Goal: Task Accomplishment & Management: Complete application form

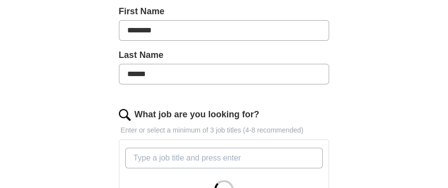
scroll to position [245, 0]
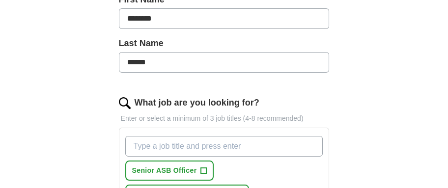
click at [188, 147] on input "What job are you looking for?" at bounding box center [224, 146] width 198 height 21
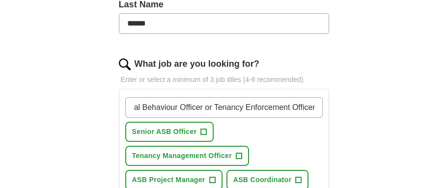
scroll to position [295, 0]
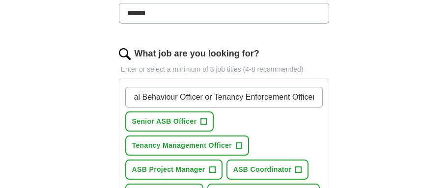
type input "Anti-Social Behaviour Officer or Tenancy Enforcement Officer"
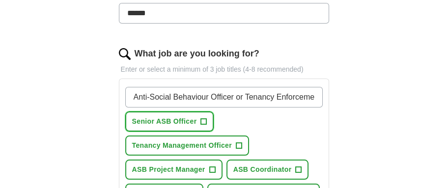
click at [201, 119] on span "+" at bounding box center [204, 122] width 6 height 8
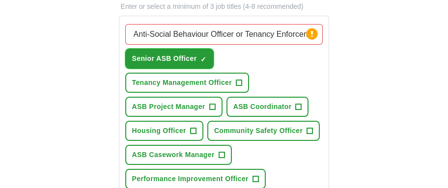
scroll to position [393, 0]
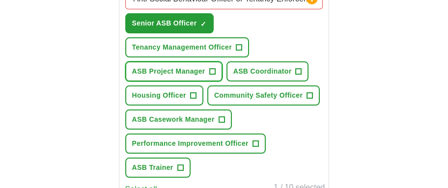
click at [211, 76] on button "ASB Project Manager +" at bounding box center [173, 71] width 97 height 20
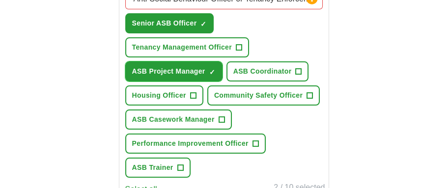
click at [0, 0] on span "×" at bounding box center [0, 0] width 0 height 0
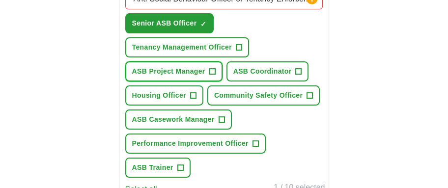
click at [213, 70] on span "+" at bounding box center [212, 72] width 6 height 8
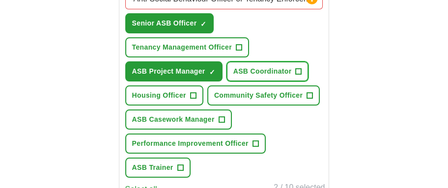
click at [298, 72] on span "+" at bounding box center [299, 72] width 6 height 8
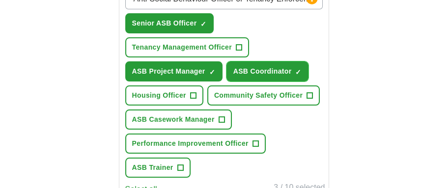
click at [0, 0] on span "×" at bounding box center [0, 0] width 0 height 0
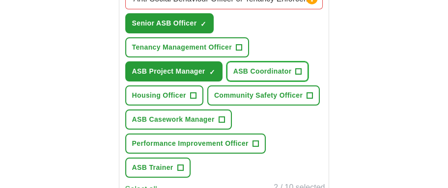
click at [298, 69] on span "+" at bounding box center [299, 72] width 6 height 8
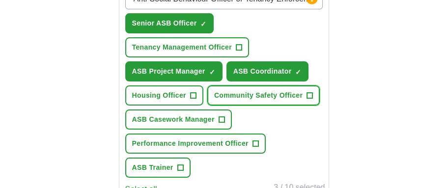
click at [310, 93] on span "+" at bounding box center [310, 96] width 6 height 8
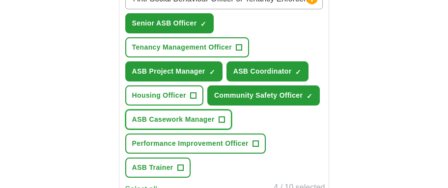
click at [220, 119] on span "+" at bounding box center [221, 120] width 6 height 8
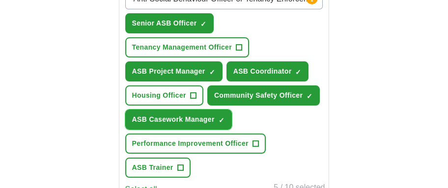
scroll to position [442, 0]
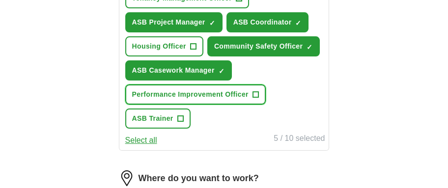
click at [258, 93] on span "+" at bounding box center [255, 95] width 6 height 8
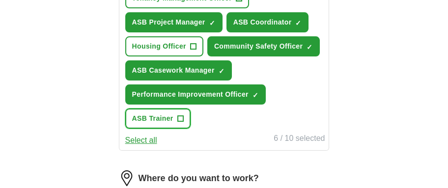
click at [185, 118] on button "ASB Trainer +" at bounding box center [157, 119] width 65 height 20
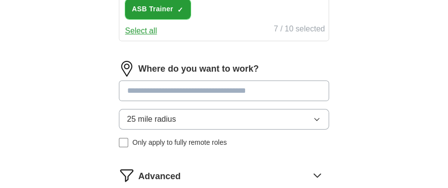
scroll to position [589, 0]
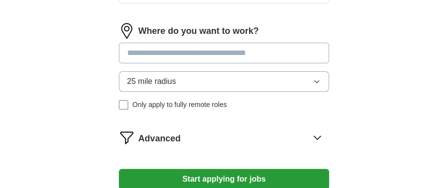
click at [198, 54] on input at bounding box center [224, 53] width 211 height 21
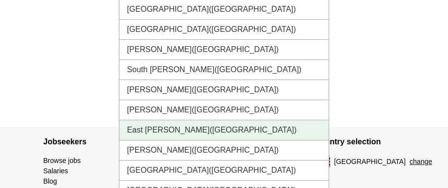
scroll to position [687, 0]
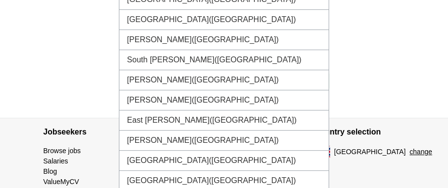
type input "**********"
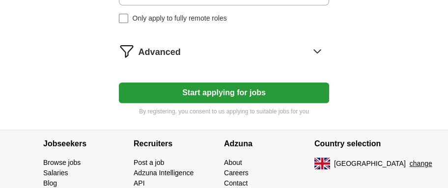
scroll to position [540, 0]
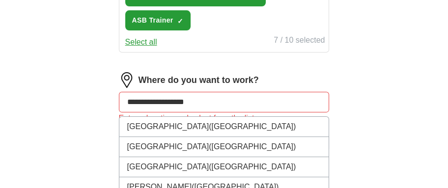
drag, startPoint x: 152, startPoint y: 101, endPoint x: 96, endPoint y: 101, distance: 56.5
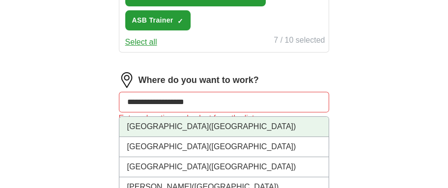
click at [188, 120] on li "West London (London)" at bounding box center [224, 127] width 210 height 20
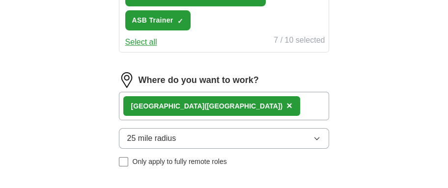
click at [173, 136] on span "25 mile radius" at bounding box center [151, 139] width 49 height 12
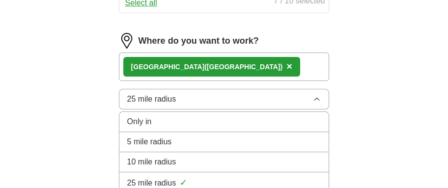
scroll to position [589, 0]
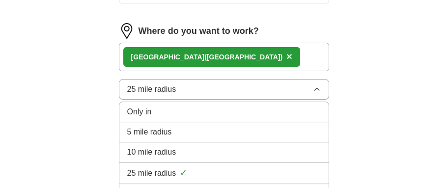
click at [153, 140] on li "5 mile radius" at bounding box center [224, 132] width 210 height 20
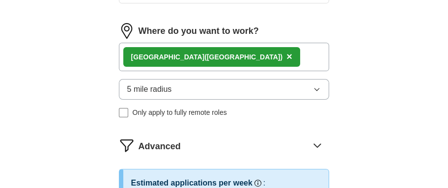
click at [140, 52] on div "West London (London)" at bounding box center [207, 57] width 152 height 10
click at [266, 60] on div "West London (London) ×" at bounding box center [224, 57] width 211 height 28
click at [248, 55] on div "West London (London) ×" at bounding box center [224, 57] width 211 height 28
click at [209, 53] on div "West London (London) ×" at bounding box center [211, 57] width 177 height 20
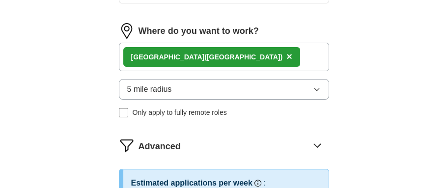
click at [286, 54] on span "×" at bounding box center [289, 56] width 6 height 11
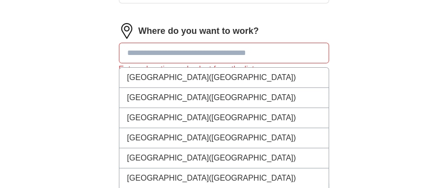
click at [211, 54] on input at bounding box center [224, 53] width 211 height 21
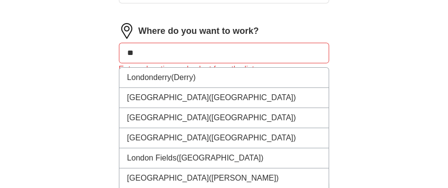
type input "*"
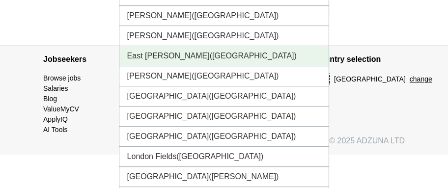
scroll to position [625, 0]
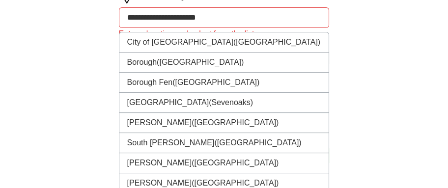
drag, startPoint x: 252, startPoint y: 16, endPoint x: 60, endPoint y: 13, distance: 192.0
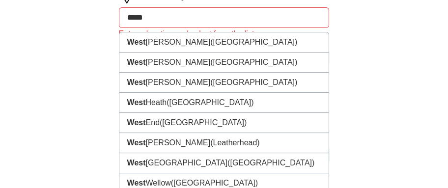
type input "******"
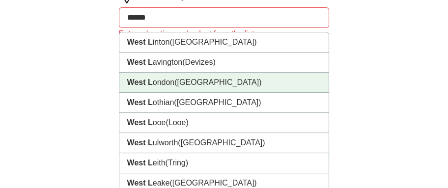
click at [160, 83] on li "West L ondon (London)" at bounding box center [224, 83] width 210 height 20
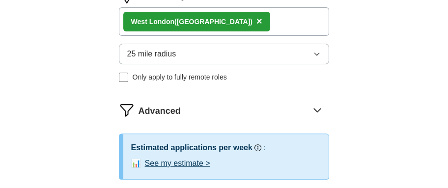
click at [240, 20] on div "West L ondon (London) ×" at bounding box center [224, 21] width 211 height 28
click at [233, 54] on button "25 mile radius" at bounding box center [224, 54] width 211 height 21
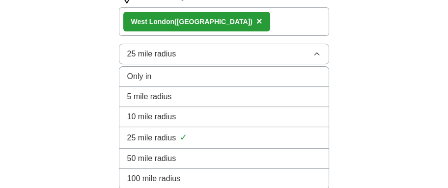
click at [168, 120] on span "10 mile radius" at bounding box center [151, 117] width 49 height 12
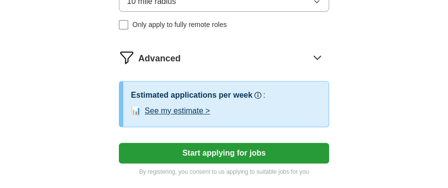
scroll to position [674, 0]
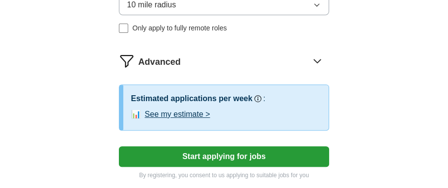
click at [319, 57] on icon at bounding box center [317, 61] width 16 height 16
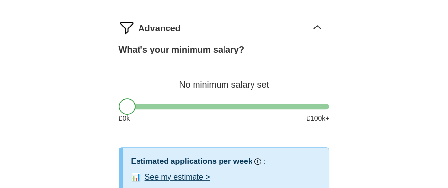
scroll to position [723, 0]
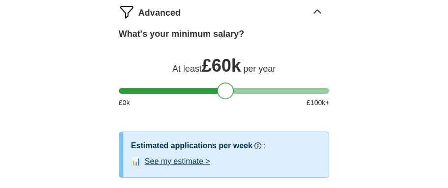
drag, startPoint x: 327, startPoint y: 92, endPoint x: 230, endPoint y: 91, distance: 96.7
click at [230, 91] on div at bounding box center [224, 91] width 211 height 6
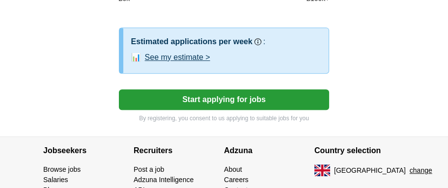
scroll to position [821, 0]
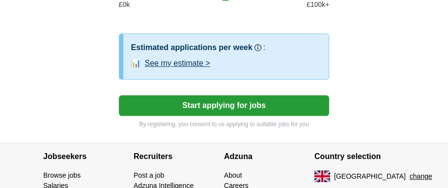
click at [171, 60] on button "See my estimate >" at bounding box center [177, 63] width 65 height 12
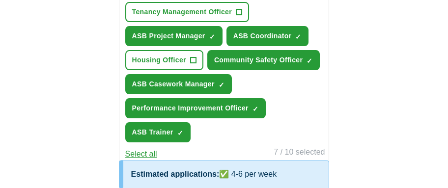
scroll to position [330, 0]
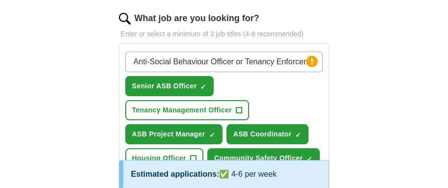
click at [285, 62] on input "Anti-Social Behaviour Officer or Tenancy Enforcement Officer" at bounding box center [224, 62] width 198 height 21
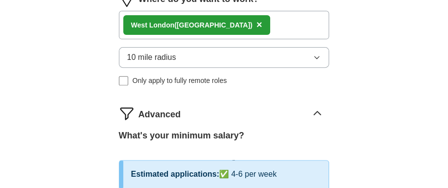
scroll to position [674, 0]
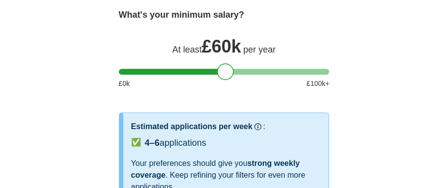
scroll to position [870, 0]
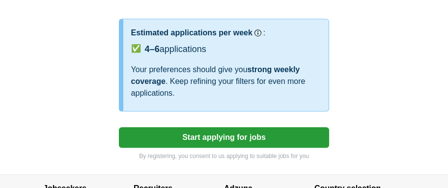
click at [212, 71] on div "Your preferences should give you strong weekly coverage . Keep refining your fi…" at bounding box center [226, 81] width 190 height 35
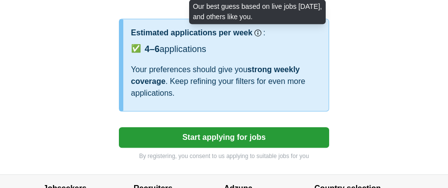
click at [257, 32] on circle at bounding box center [257, 32] width 5 height 5
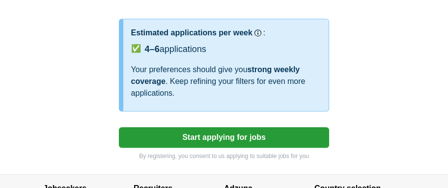
click at [137, 47] on span "✅" at bounding box center [136, 49] width 10 height 12
click at [239, 140] on button "Start applying for jobs" at bounding box center [224, 137] width 211 height 21
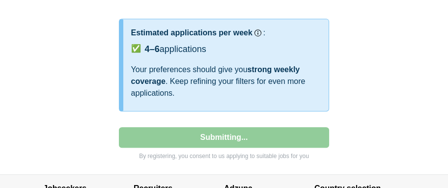
select select "**"
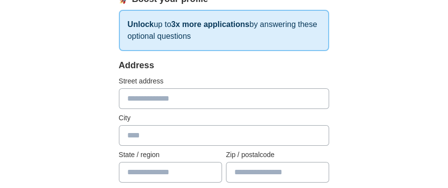
scroll to position [196, 0]
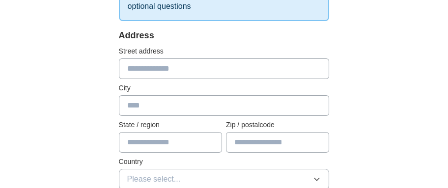
click at [131, 69] on input "text" at bounding box center [224, 68] width 211 height 21
type input "**********"
type input "*******"
type input "*********"
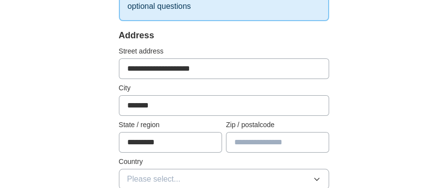
type input "*******"
click at [153, 103] on input "*******" at bounding box center [224, 105] width 211 height 21
click at [153, 109] on input "*******" at bounding box center [224, 105] width 211 height 21
type input "*******"
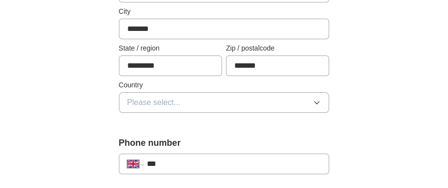
scroll to position [245, 0]
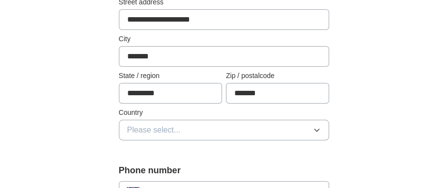
click at [137, 136] on button "Please select..." at bounding box center [224, 130] width 211 height 21
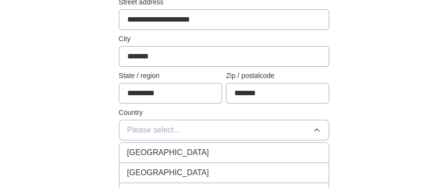
click at [140, 154] on span "[GEOGRAPHIC_DATA]" at bounding box center [168, 153] width 82 height 12
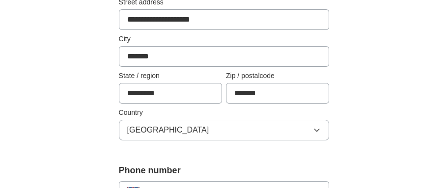
drag, startPoint x: 370, startPoint y: 86, endPoint x: 357, endPoint y: 83, distance: 13.2
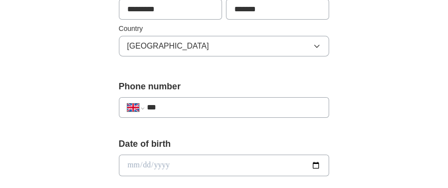
scroll to position [344, 0]
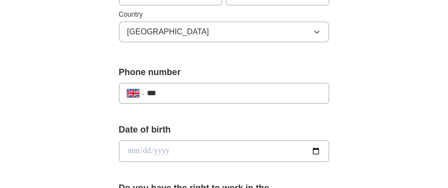
click at [186, 100] on div "**********" at bounding box center [224, 93] width 211 height 21
click at [185, 93] on input "***" at bounding box center [234, 93] width 174 height 12
type input "**********"
click at [194, 149] on input "date" at bounding box center [224, 151] width 211 height 22
click at [315, 151] on input "date" at bounding box center [224, 151] width 211 height 22
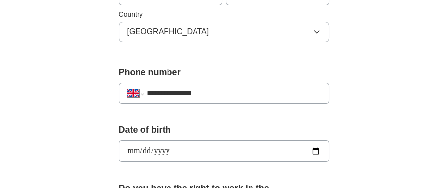
click at [159, 153] on input "**********" at bounding box center [224, 151] width 211 height 22
type input "**********"
click at [364, 72] on div "**********" at bounding box center [223, 160] width 283 height 838
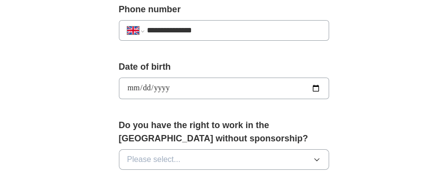
scroll to position [442, 0]
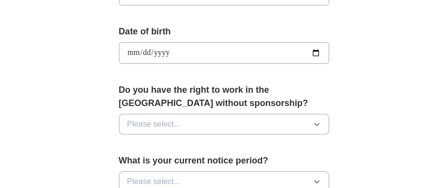
click at [189, 118] on button "Please select..." at bounding box center [224, 124] width 211 height 21
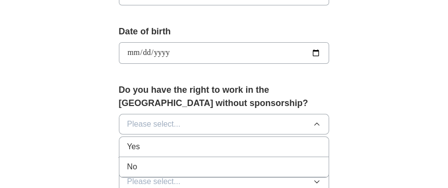
click at [144, 146] on div "Yes" at bounding box center [224, 147] width 194 height 12
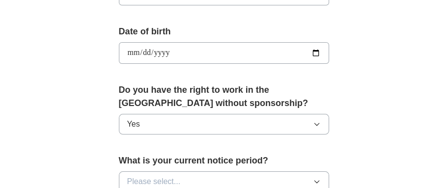
click at [324, 103] on label "Do you have the right to work in the UK without sponsorship?" at bounding box center [224, 96] width 211 height 27
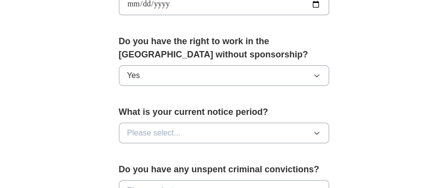
click at [224, 130] on button "Please select..." at bounding box center [224, 133] width 211 height 21
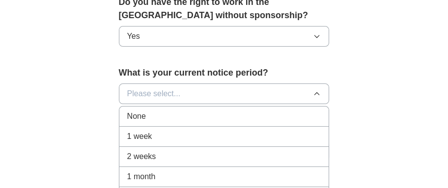
scroll to position [540, 0]
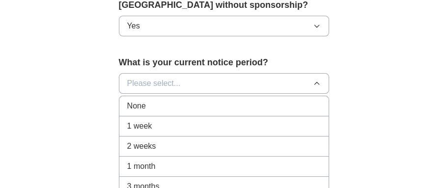
click at [169, 166] on div "1 month" at bounding box center [224, 167] width 194 height 12
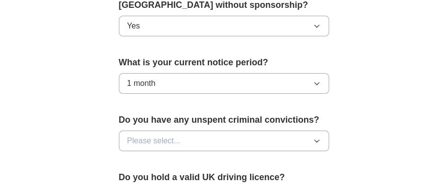
drag, startPoint x: 446, startPoint y: 109, endPoint x: 373, endPoint y: 105, distance: 73.3
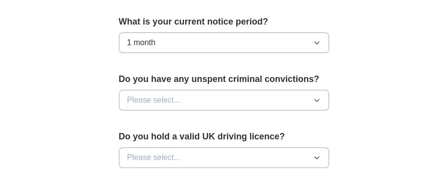
scroll to position [617, 0]
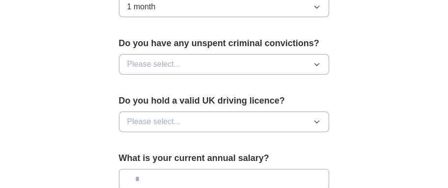
click at [151, 68] on span "Please select..." at bounding box center [154, 64] width 54 height 12
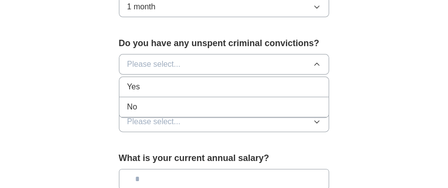
click at [145, 104] on div "No" at bounding box center [224, 107] width 194 height 12
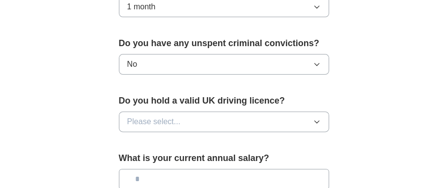
click at [170, 118] on span "Please select..." at bounding box center [154, 122] width 54 height 12
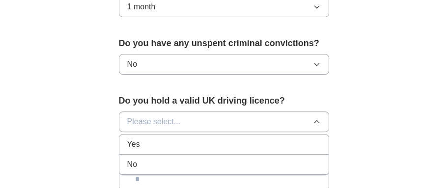
click at [137, 139] on span "Yes" at bounding box center [133, 144] width 13 height 12
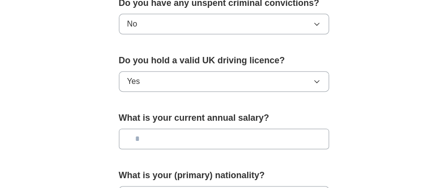
scroll to position [666, 0]
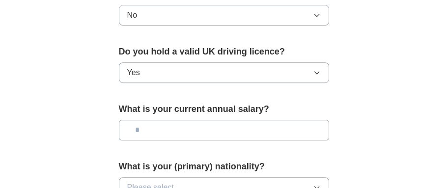
click at [151, 128] on input "text" at bounding box center [224, 130] width 211 height 21
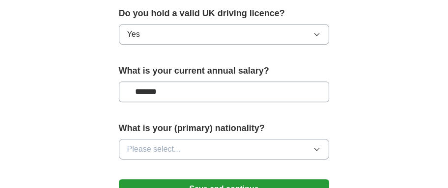
scroll to position [715, 0]
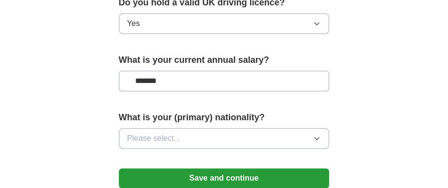
type input "*******"
click at [203, 139] on button "Please select..." at bounding box center [224, 138] width 211 height 21
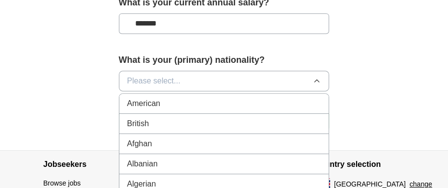
scroll to position [813, 0]
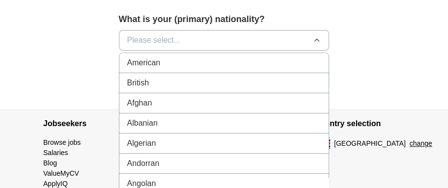
click at [152, 82] on div "British" at bounding box center [224, 83] width 194 height 12
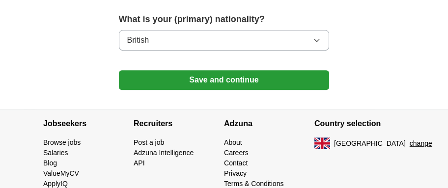
click at [218, 82] on button "Save and continue" at bounding box center [224, 80] width 211 height 20
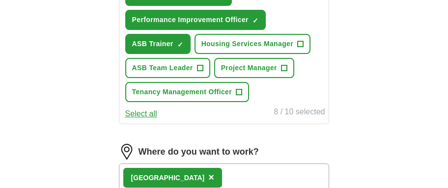
scroll to position [566, 0]
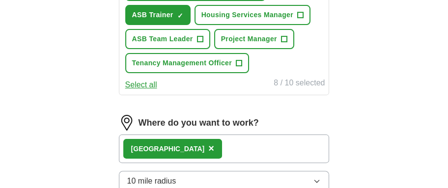
click at [138, 85] on button "Select all" at bounding box center [141, 85] width 32 height 12
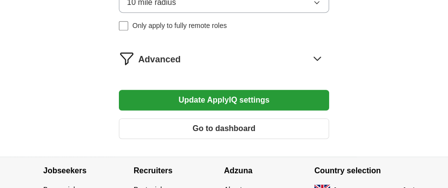
scroll to position [762, 0]
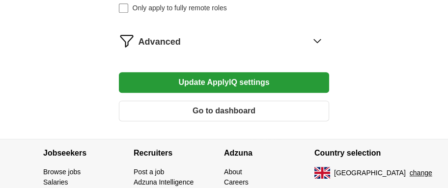
click at [214, 87] on button "Update ApplyIQ settings" at bounding box center [224, 82] width 211 height 21
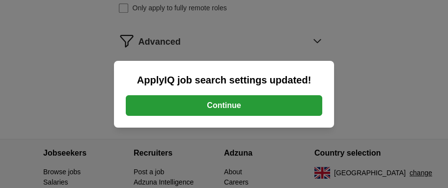
click at [219, 108] on button "Continue" at bounding box center [224, 105] width 196 height 21
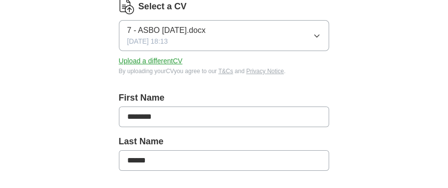
scroll to position [196, 0]
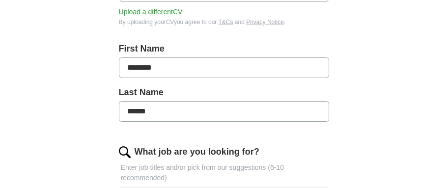
click at [175, 12] on button "Upload a different CV" at bounding box center [151, 12] width 64 height 10
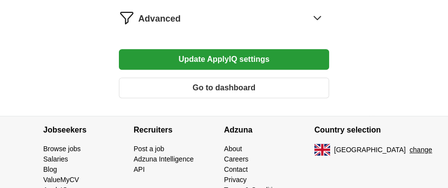
scroll to position [821, 0]
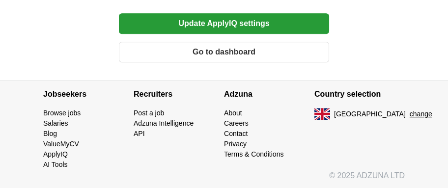
click at [200, 54] on button "Go to dashboard" at bounding box center [224, 52] width 211 height 21
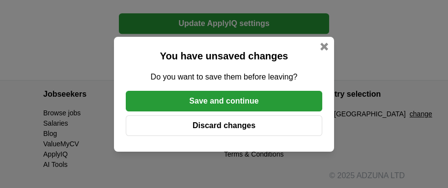
click at [223, 123] on button "Discard changes" at bounding box center [224, 125] width 196 height 21
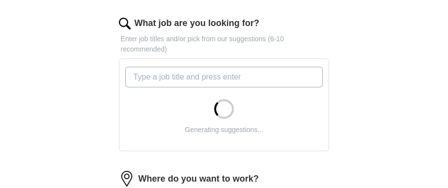
scroll to position [344, 0]
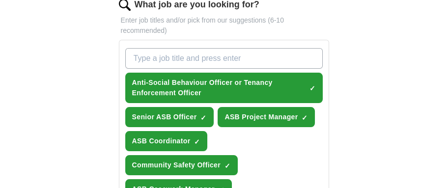
click at [184, 61] on input "What job are you looking for?" at bounding box center [224, 58] width 198 height 21
type input "Administrator"
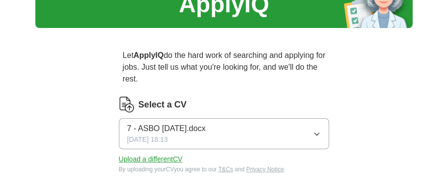
scroll to position [0, 0]
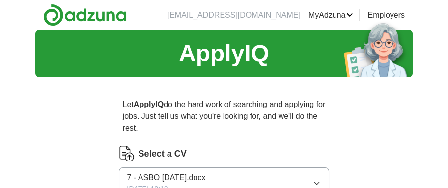
click at [355, 12] on ul "dlovethethird@sky.com MyAdzuna Alerts Favourites CVs ApplyIQ Preferences Posted…" at bounding box center [282, 15] width 245 height 12
click at [351, 13] on link "MyAdzuna" at bounding box center [330, 15] width 45 height 12
click at [0, 0] on link "ApplyIQ" at bounding box center [0, 0] width 0 height 0
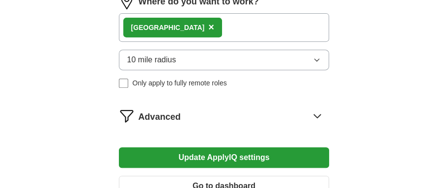
scroll to position [786, 0]
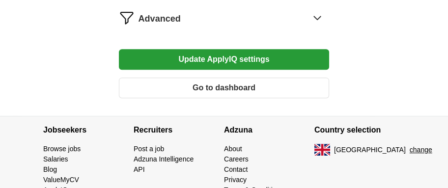
click at [316, 20] on icon at bounding box center [317, 18] width 16 height 16
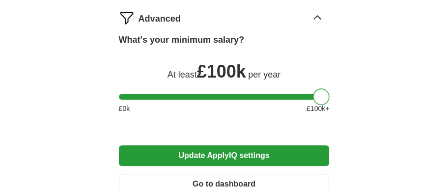
drag, startPoint x: 221, startPoint y: 94, endPoint x: 345, endPoint y: 84, distance: 124.1
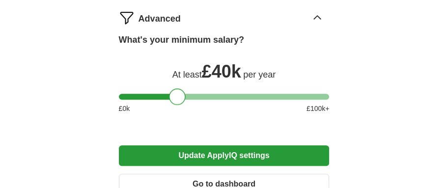
drag, startPoint x: 317, startPoint y: 97, endPoint x: 174, endPoint y: 95, distance: 142.9
click at [174, 95] on div at bounding box center [177, 96] width 17 height 17
click at [230, 154] on button "Update ApplyIQ settings" at bounding box center [224, 155] width 211 height 21
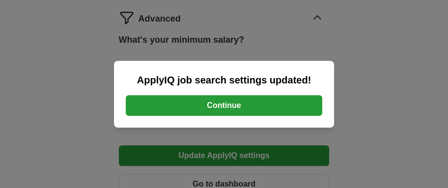
click at [212, 105] on button "Continue" at bounding box center [224, 105] width 196 height 21
